Goal: Task Accomplishment & Management: Use online tool/utility

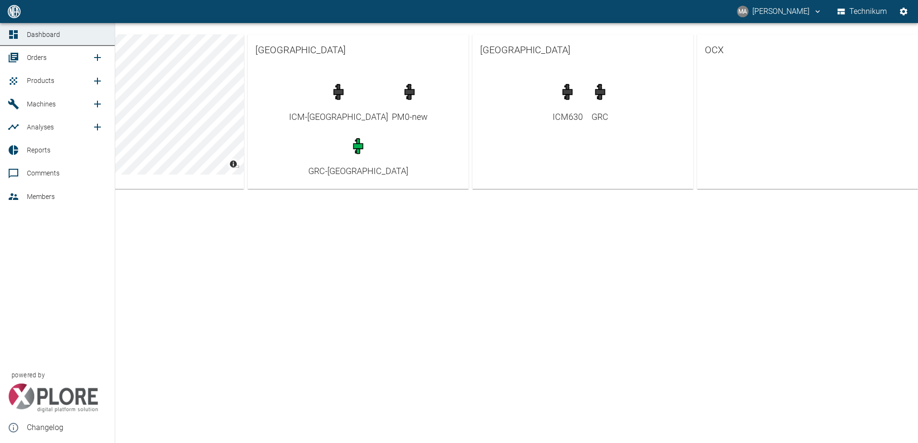
click at [14, 53] on icon at bounding box center [14, 58] width 10 height 10
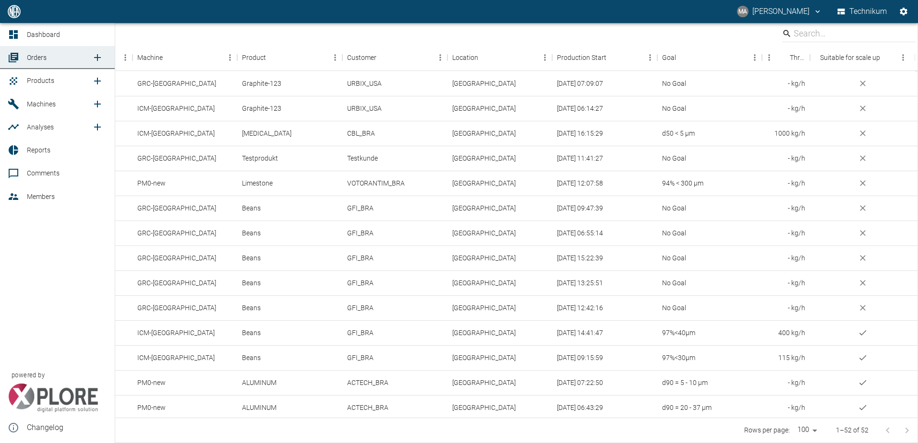
click at [46, 83] on span "Products" at bounding box center [40, 81] width 27 height 8
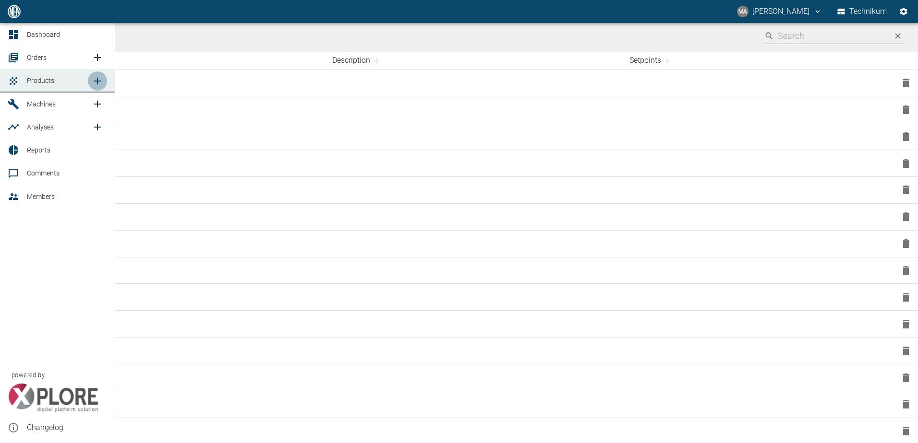
click at [99, 83] on icon "new /product/list/0" at bounding box center [98, 81] width 12 height 12
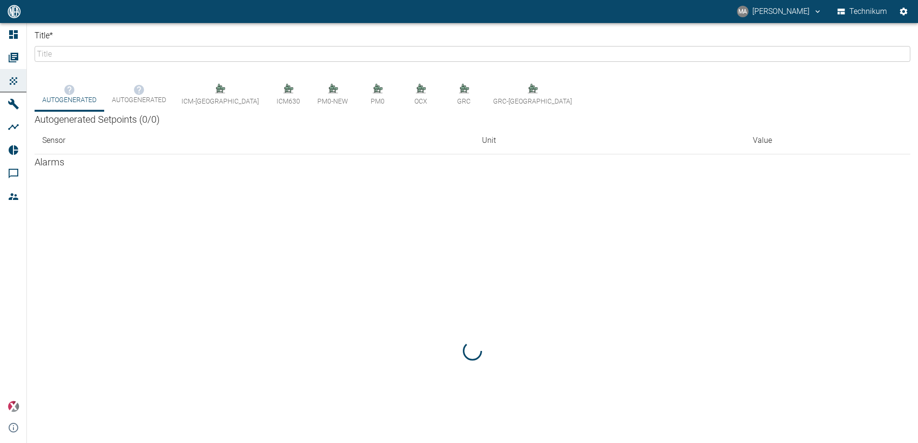
click at [78, 52] on input "Title *" at bounding box center [472, 54] width 875 height 16
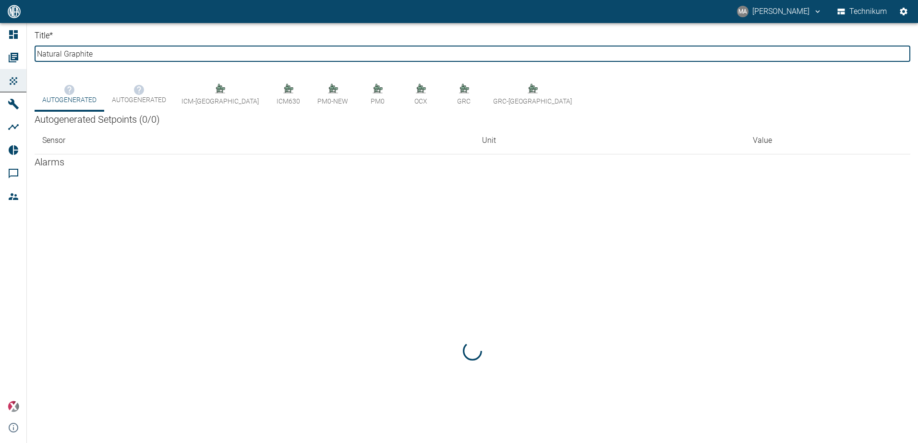
type input "Natural Graphite"
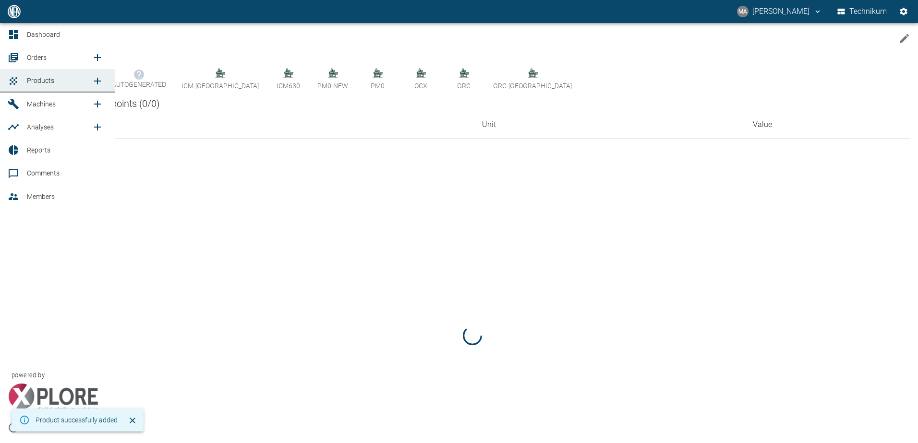
click at [36, 61] on span "Orders" at bounding box center [37, 58] width 20 height 8
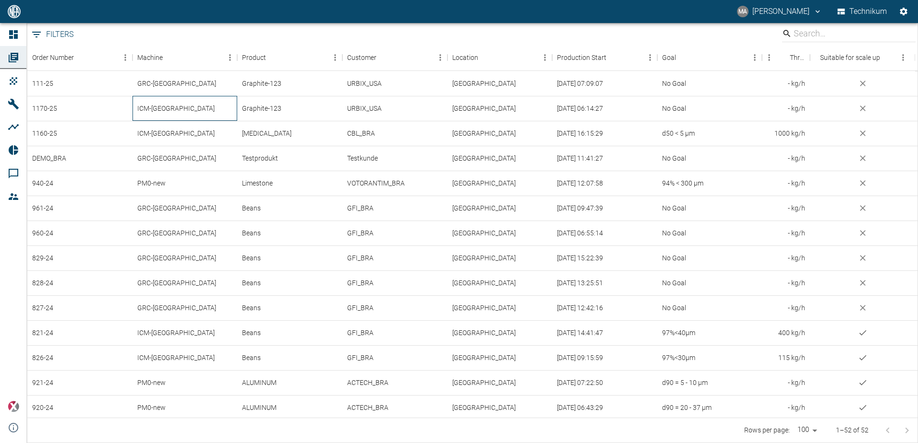
click at [180, 110] on div "ICM-Brazil" at bounding box center [184, 108] width 105 height 25
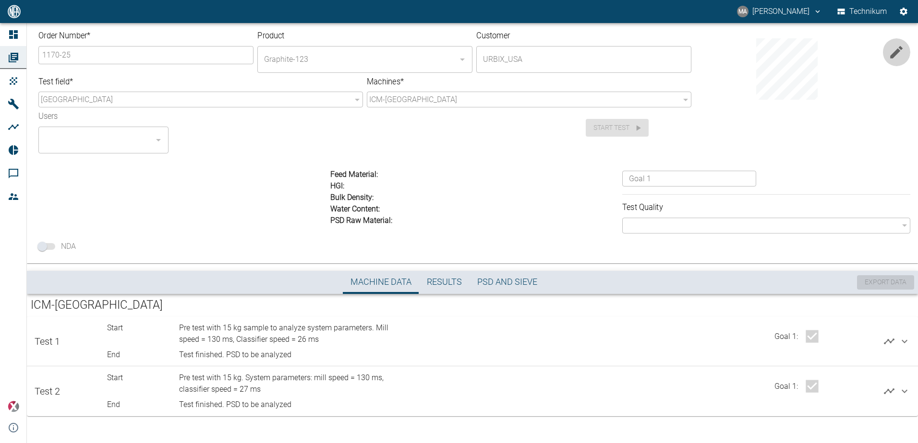
click at [893, 47] on icon "button" at bounding box center [896, 52] width 16 height 16
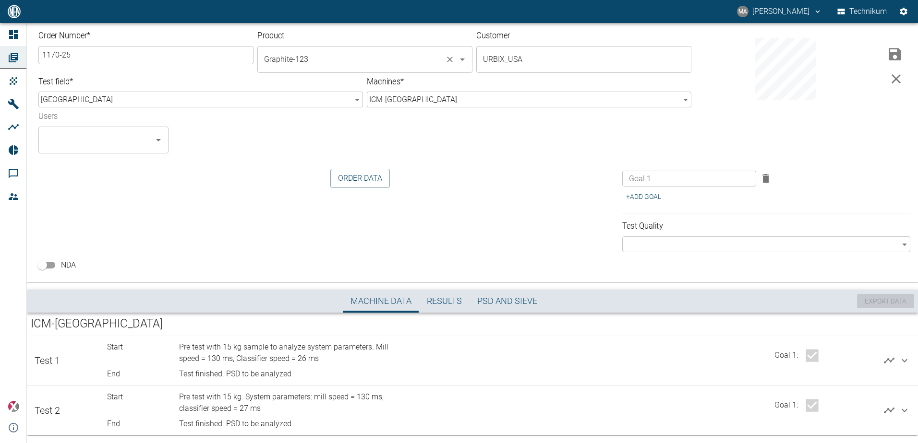
click at [397, 60] on input "Graphite-123" at bounding box center [352, 59] width 180 height 18
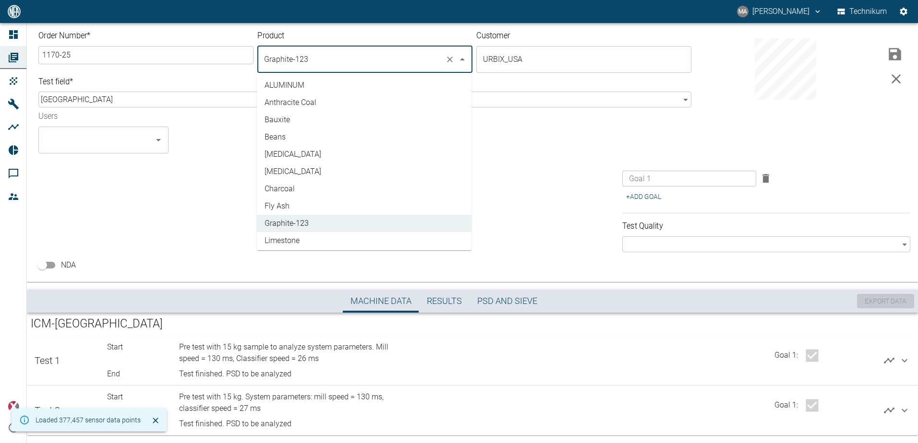
scroll to position [141, 0]
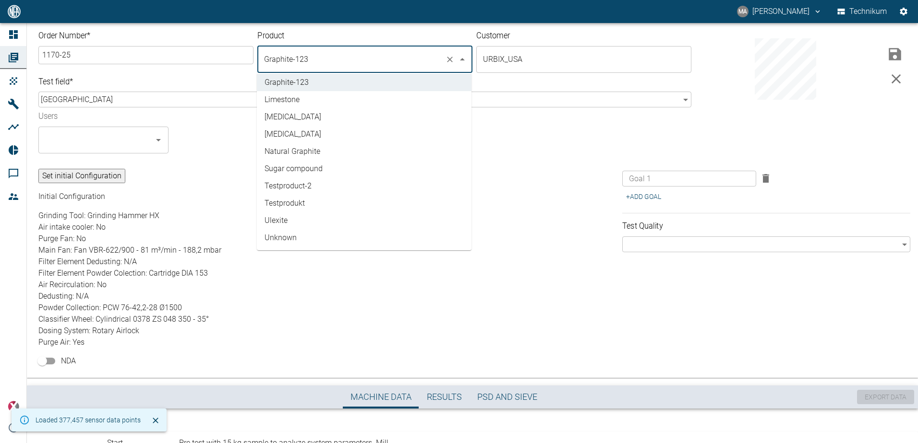
click at [311, 148] on li "Natural Graphite" at bounding box center [364, 151] width 215 height 17
type input "Natural Graphite"
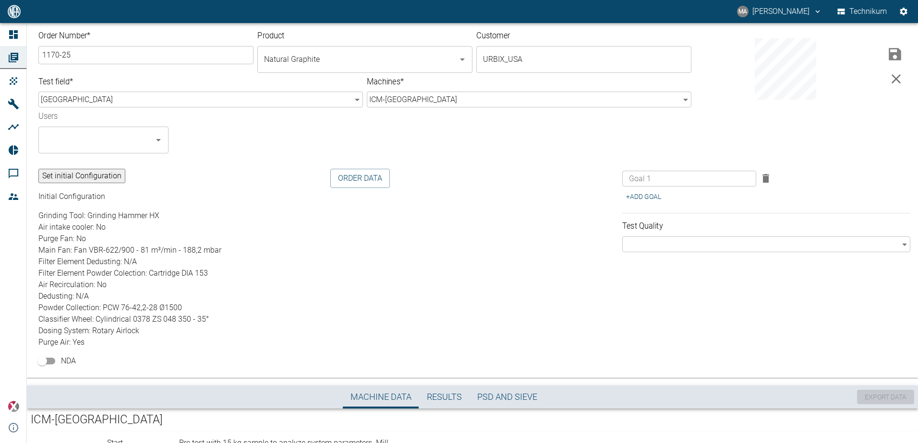
click at [496, 139] on div "Users ​" at bounding box center [306, 129] width 551 height 50
click at [890, 50] on icon "submit" at bounding box center [894, 54] width 16 height 16
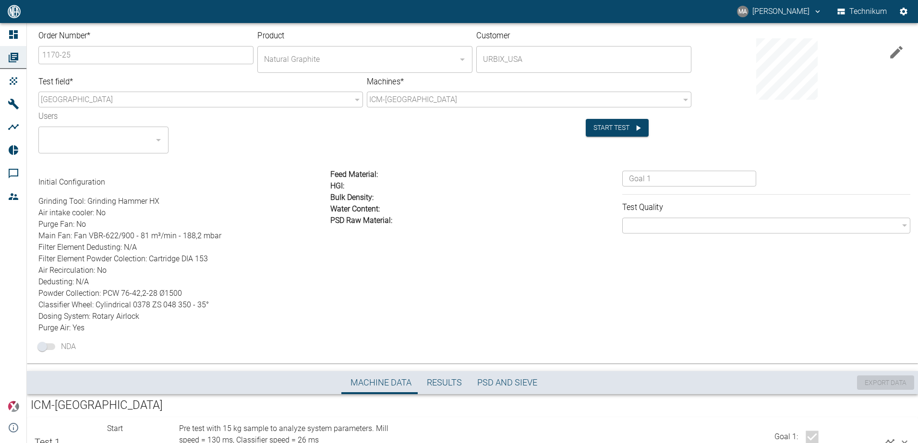
click at [336, 150] on div at bounding box center [379, 152] width 406 height 4
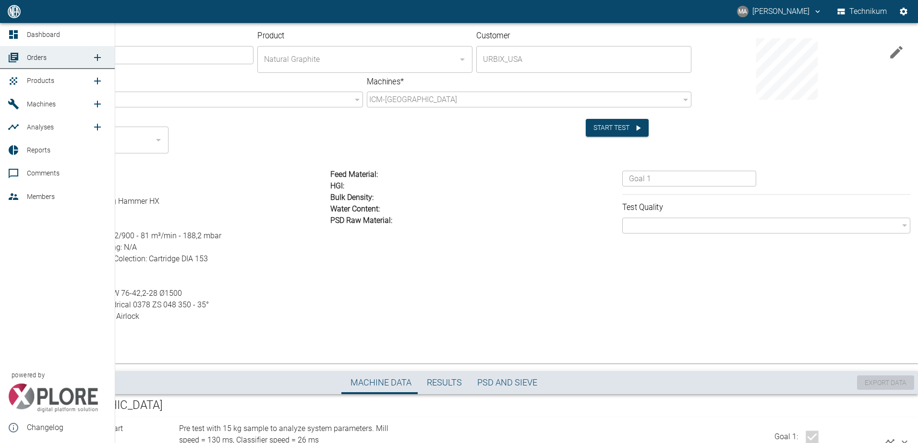
click at [49, 56] on span "Orders" at bounding box center [59, 58] width 65 height 12
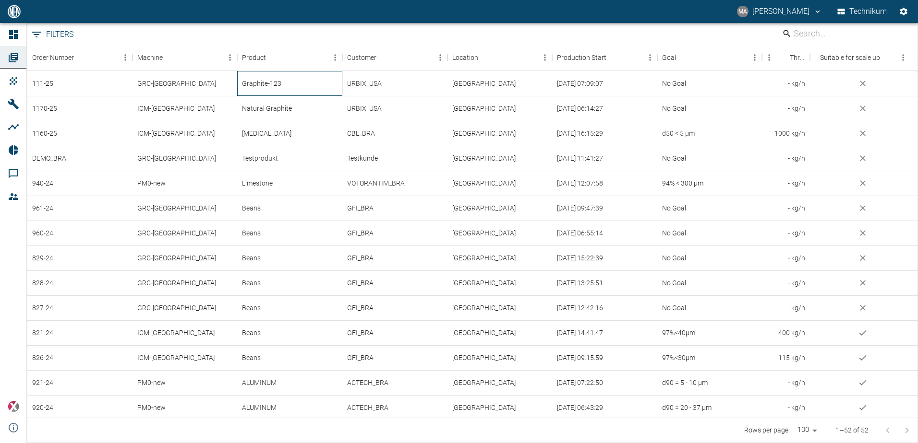
click at [289, 85] on div "Graphite-123" at bounding box center [289, 83] width 105 height 25
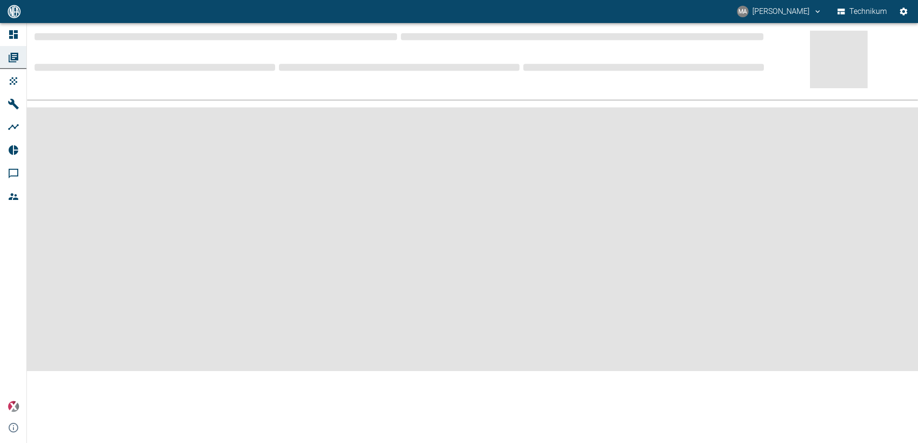
click at [289, 85] on div at bounding box center [397, 73] width 244 height 31
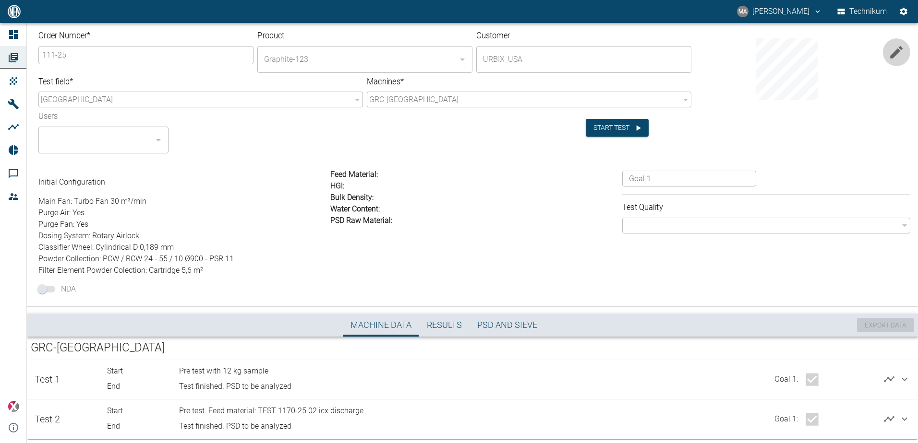
click at [893, 48] on icon "button" at bounding box center [896, 52] width 16 height 16
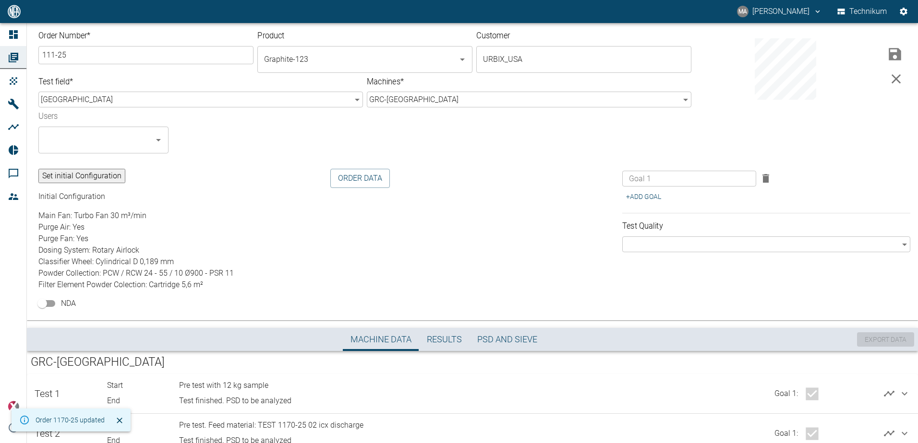
click at [52, 55] on input "111-25" at bounding box center [146, 55] width 213 height 16
drag, startPoint x: 453, startPoint y: 59, endPoint x: 386, endPoint y: 65, distance: 67.0
click at [453, 59] on icon "Clear" at bounding box center [450, 60] width 10 height 10
type input "1171-25"
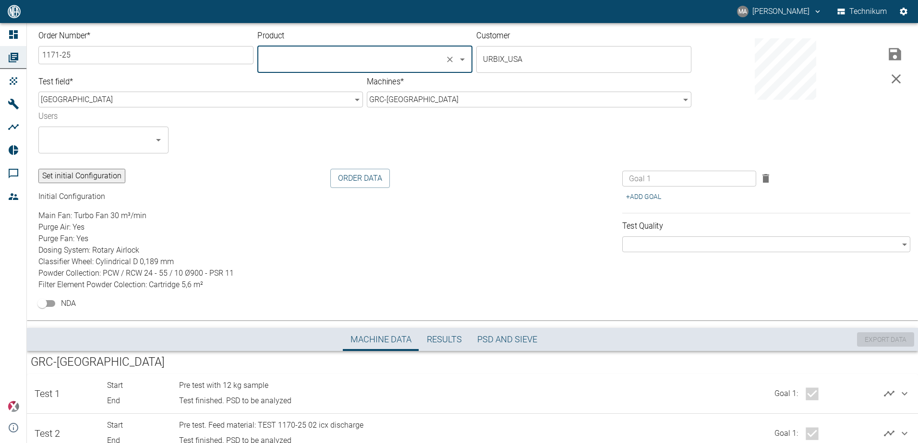
click at [373, 64] on input "text" at bounding box center [352, 59] width 180 height 18
click at [351, 87] on li "Natural Graphite" at bounding box center [364, 85] width 215 height 17
type input "Natural Graphite"
click at [886, 55] on icon "submit" at bounding box center [894, 54] width 16 height 16
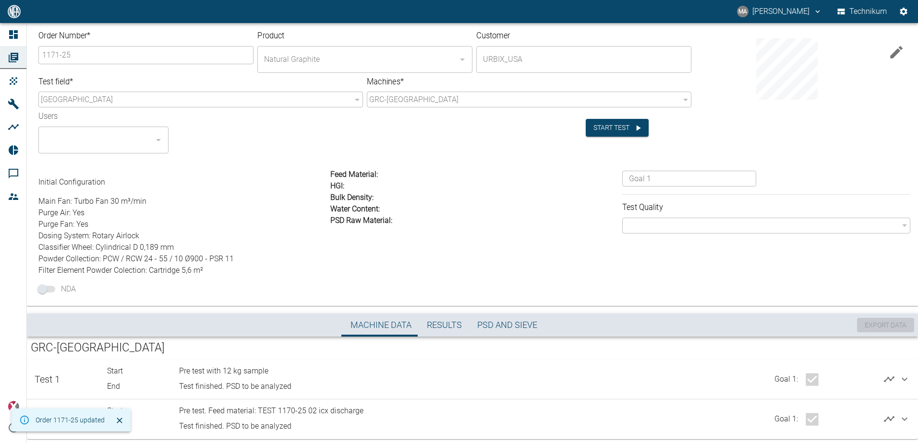
click at [380, 154] on div "Order Number * 1171-25 ​ Product Natural Graphite ​ Customer URBIX_USA ​ Test f…" at bounding box center [472, 162] width 891 height 287
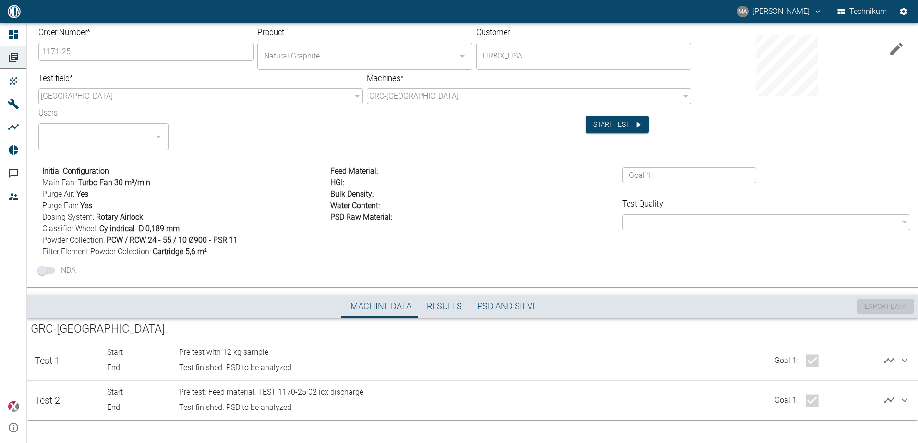
scroll to position [5, 0]
click at [445, 267] on div "Initial Configuration Main Fan : Turbo Fan 30 m³/min Purge Air : Yes Purge Fan …" at bounding box center [470, 217] width 879 height 122
click at [757, 261] on div "Initial Configuration Main Fan : Turbo Fan 30 m³/min Purge Air : Yes Purge Fan …" at bounding box center [470, 217] width 879 height 122
click at [463, 265] on div "Initial Configuration Main Fan : Turbo Fan 30 m³/min Purge Air : Yes Purge Fan …" at bounding box center [470, 217] width 879 height 122
click at [458, 269] on div "Initial Configuration Main Fan : Turbo Fan 30 m³/min Purge Air : Yes Purge Fan …" at bounding box center [470, 217] width 879 height 122
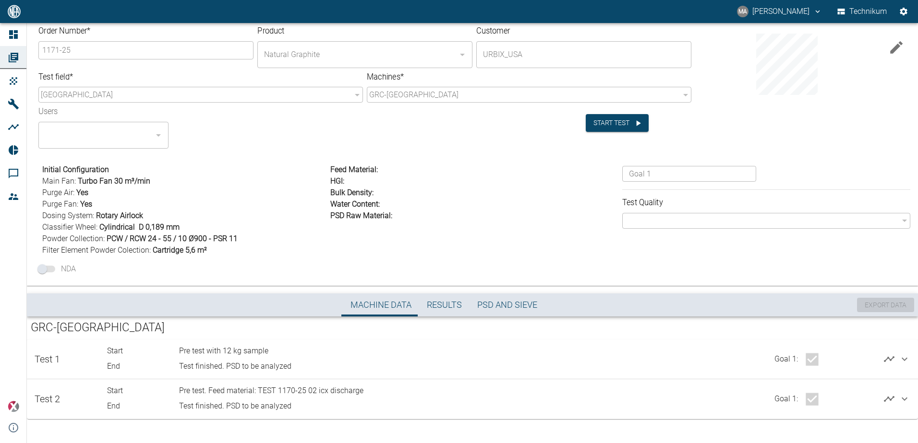
click at [505, 245] on div "Feed Material : HGI : Bulk Density : Water Content : PSD Raw Material :" at bounding box center [472, 208] width 292 height 96
click at [611, 118] on button "Start test" at bounding box center [617, 123] width 63 height 18
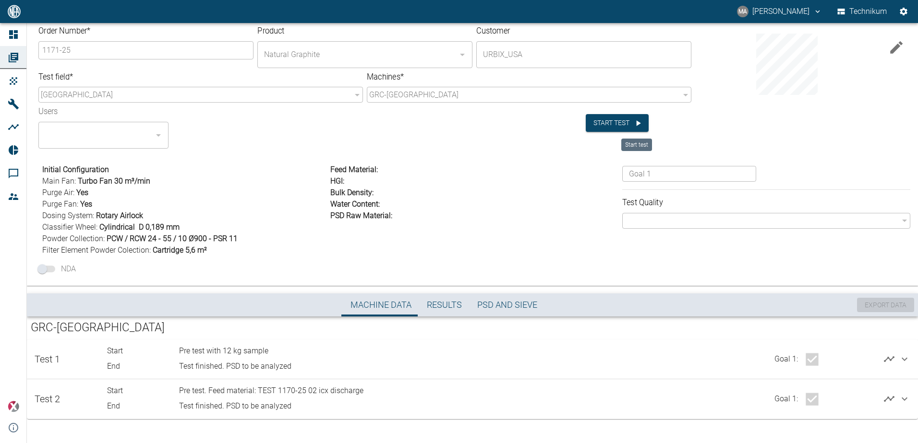
type input "N"
type input "Test with 11 m³/min inlet airflow"
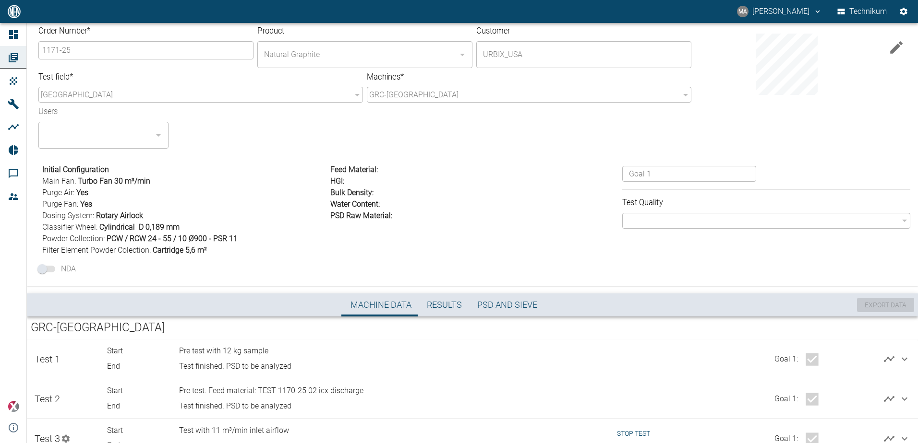
scroll to position [45, 0]
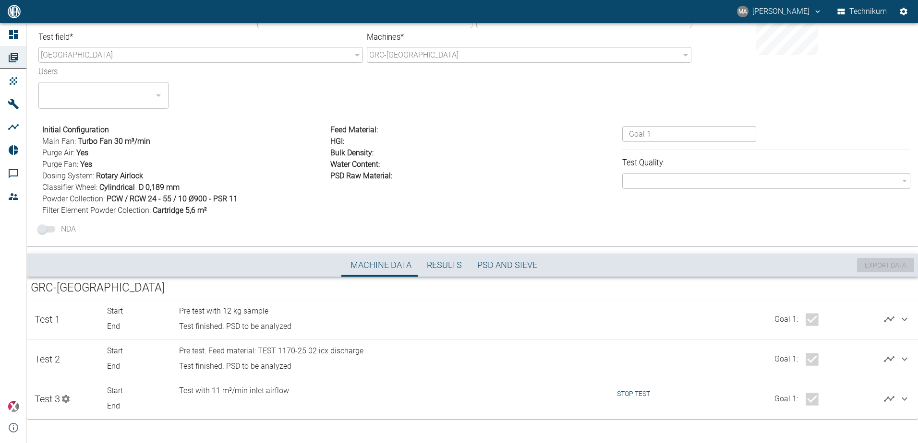
click at [628, 397] on button "Stop test" at bounding box center [633, 394] width 41 height 18
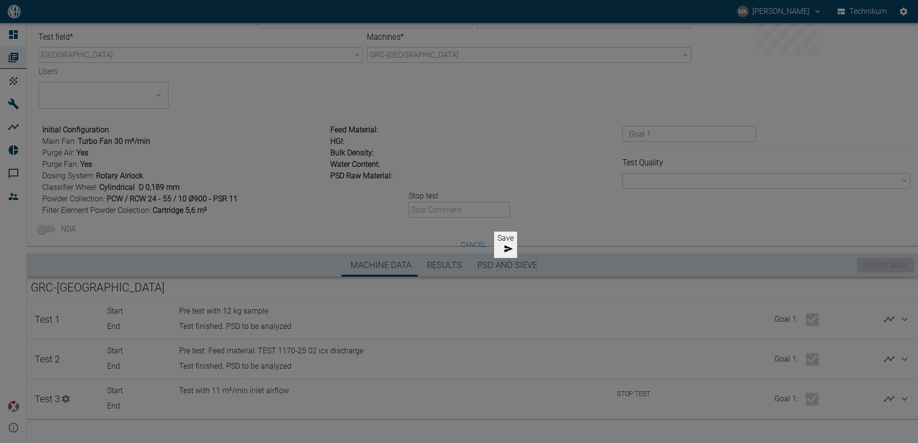
click at [441, 218] on input "text" at bounding box center [461, 210] width 106 height 16
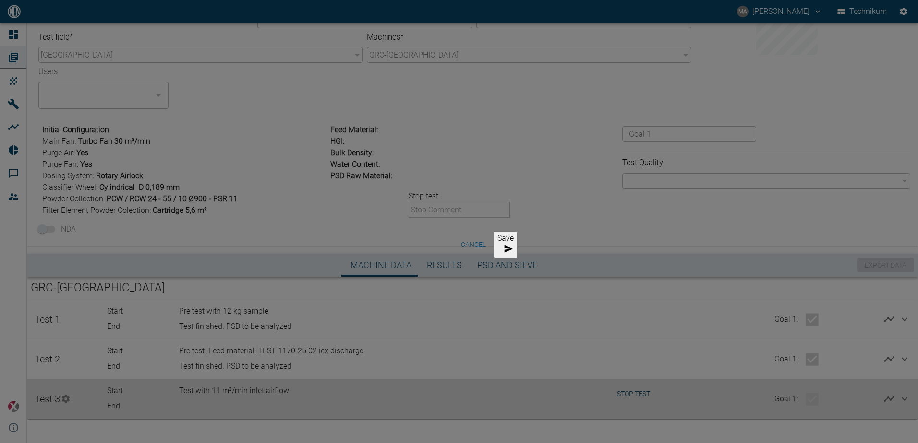
click at [449, 216] on input "text" at bounding box center [461, 210] width 106 height 16
type input "Test finished"
click at [411, 225] on div "Stop test Test finished ​" at bounding box center [459, 204] width 124 height 47
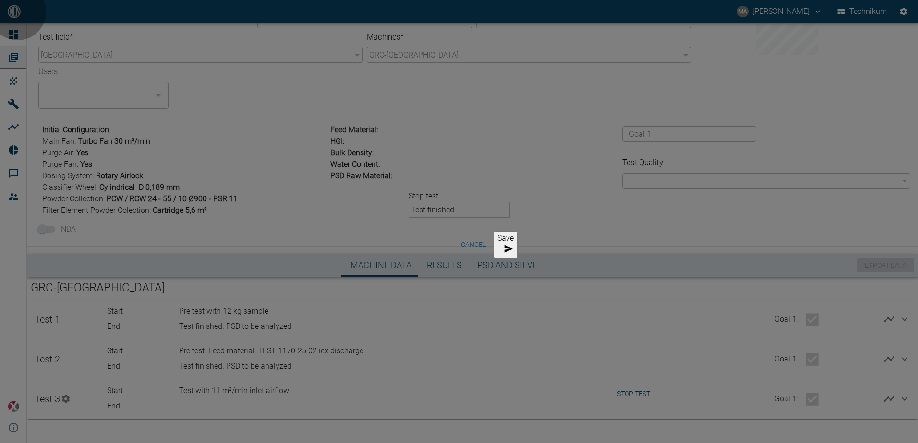
click at [493, 248] on button "Save" at bounding box center [505, 244] width 24 height 27
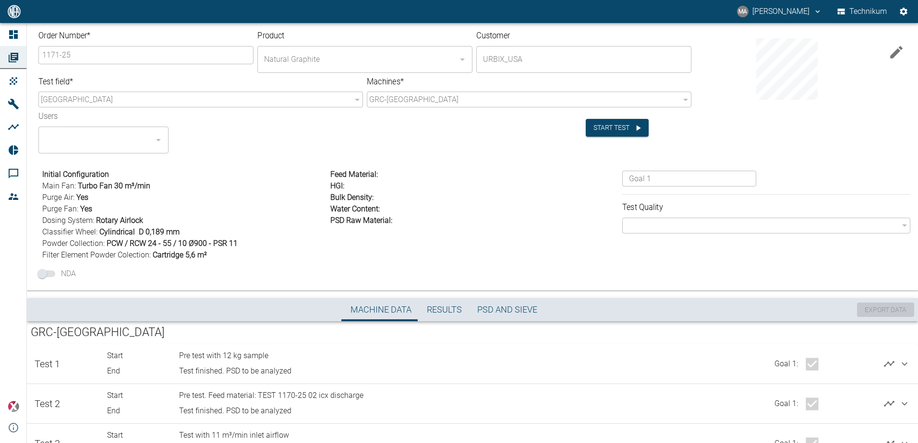
scroll to position [45, 0]
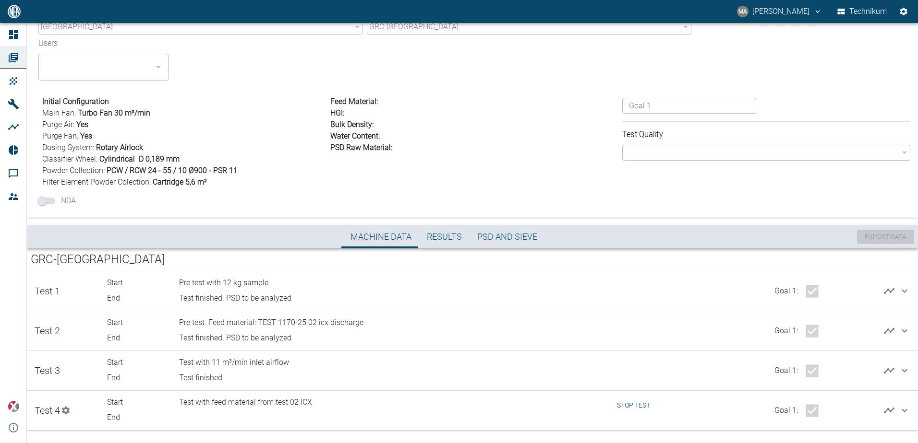
scroll to position [84, 0]
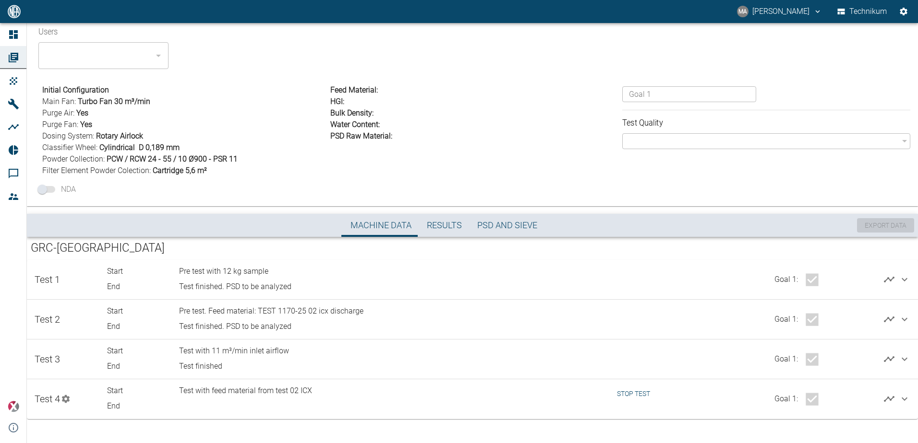
click at [623, 394] on button "Stop test" at bounding box center [633, 394] width 41 height 18
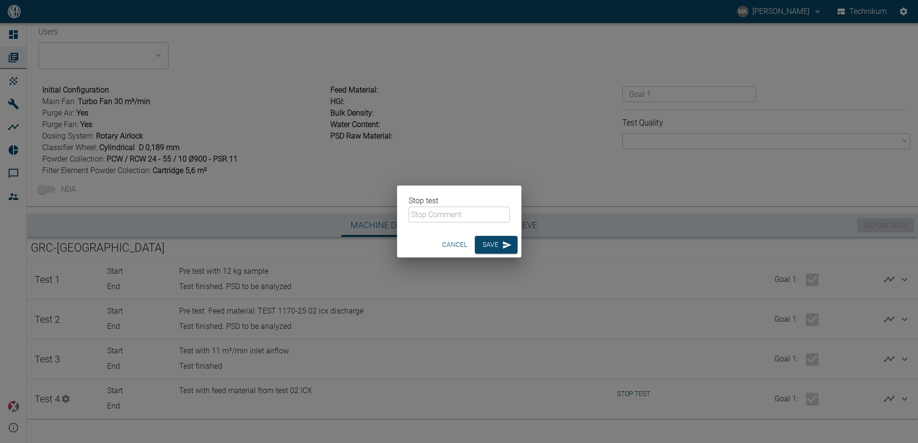
click at [463, 221] on input "text" at bounding box center [458, 215] width 101 height 16
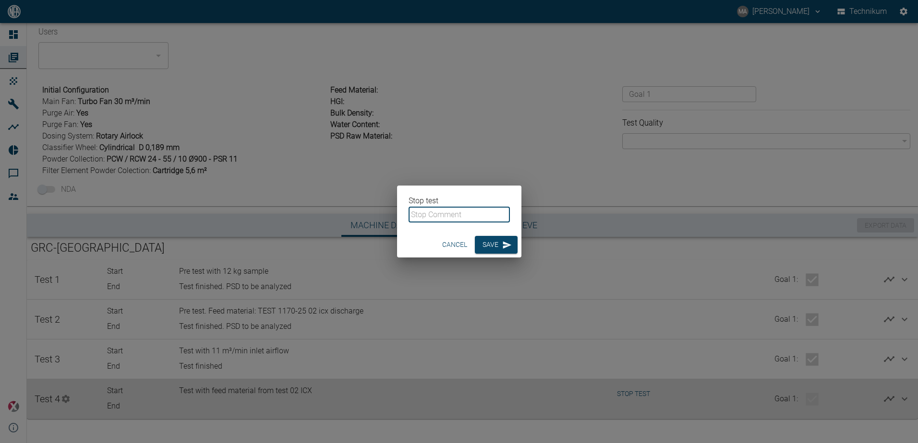
type input "Test finished. PSD to be analyzed"
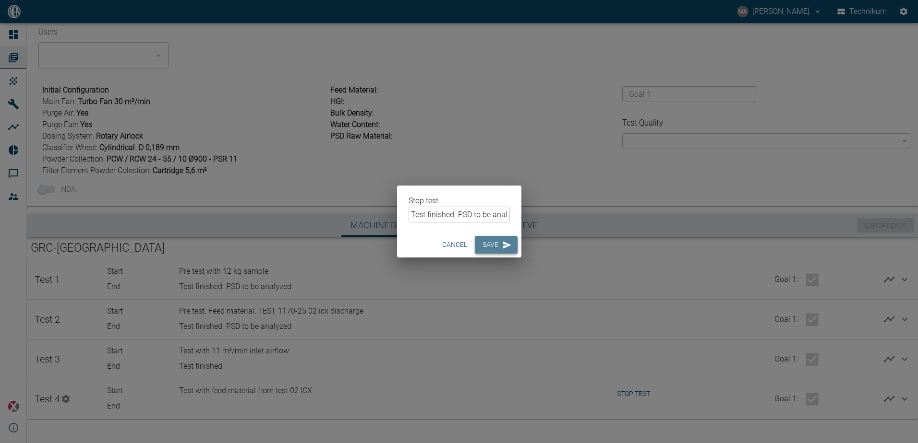
click at [493, 247] on button "Save" at bounding box center [496, 245] width 43 height 18
